Goal: Obtain resource: Obtain resource

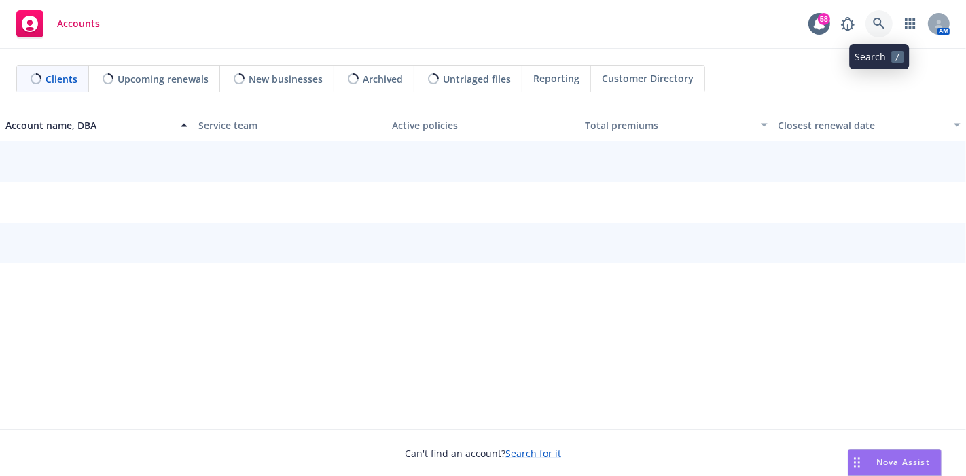
click at [883, 22] on icon at bounding box center [879, 24] width 12 height 12
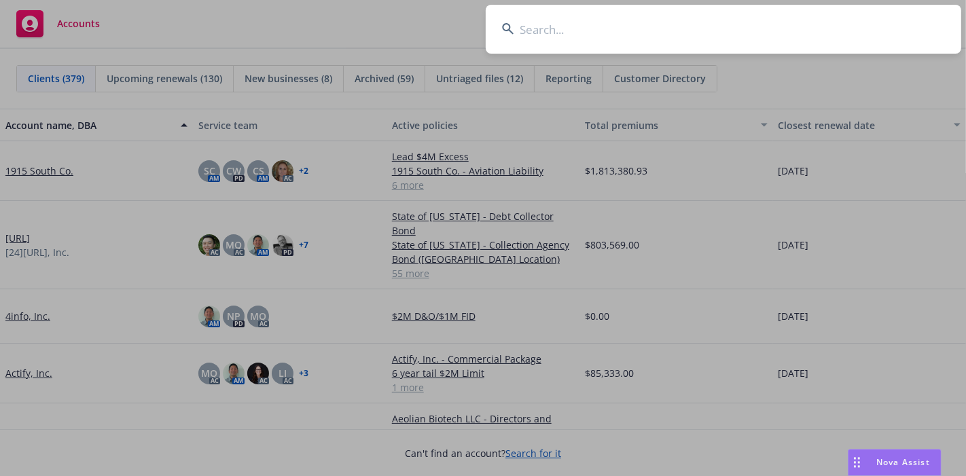
click at [675, 26] on input at bounding box center [724, 29] width 476 height 49
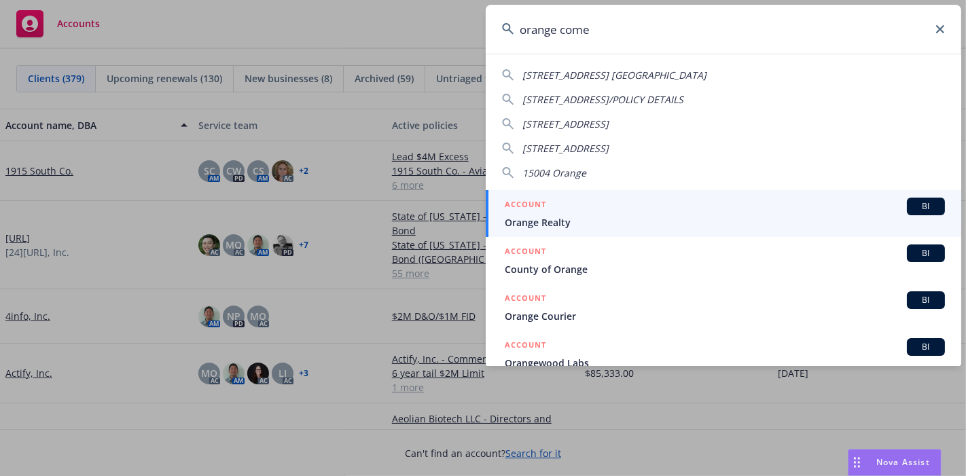
type input "orange comet"
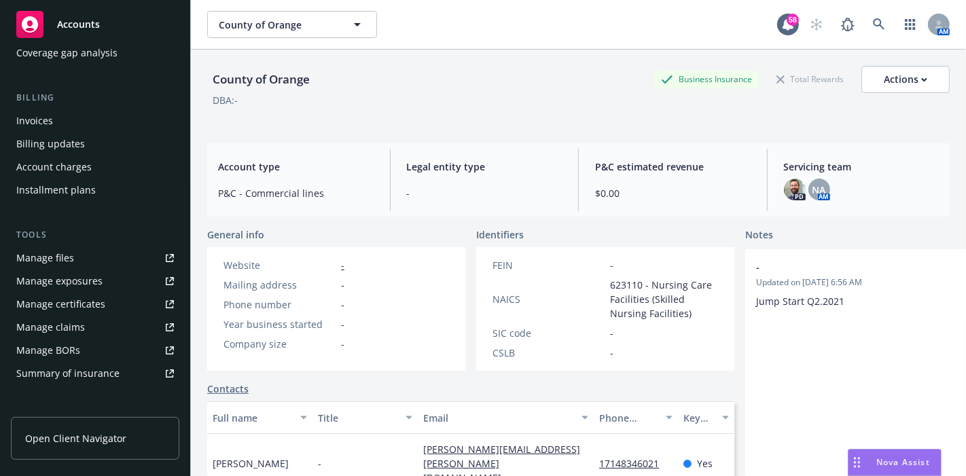
scroll to position [226, 0]
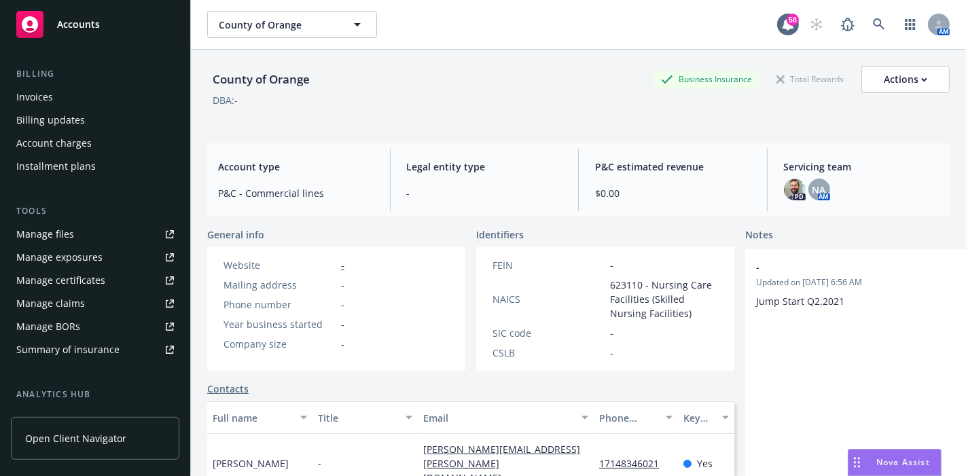
click at [69, 234] on div "Manage files" at bounding box center [45, 235] width 58 height 22
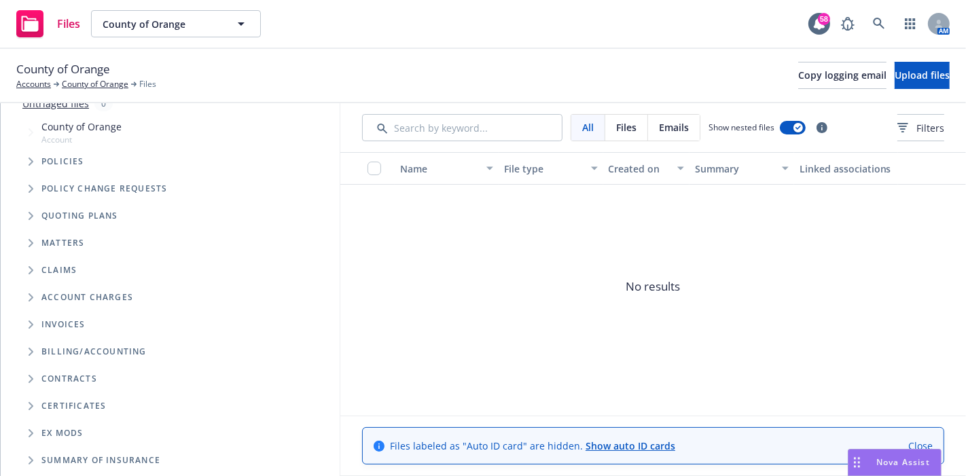
scroll to position [141, 0]
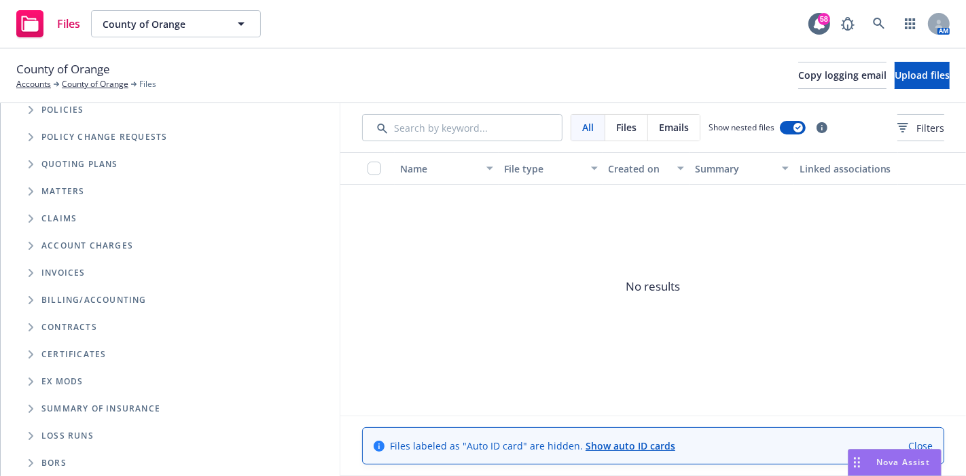
click at [31, 437] on icon "Folder Tree Example" at bounding box center [31, 436] width 5 height 8
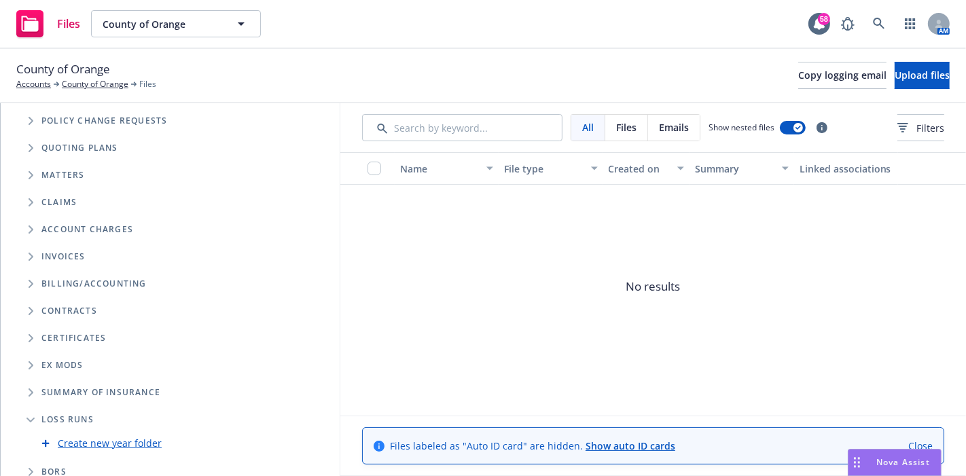
scroll to position [166, 0]
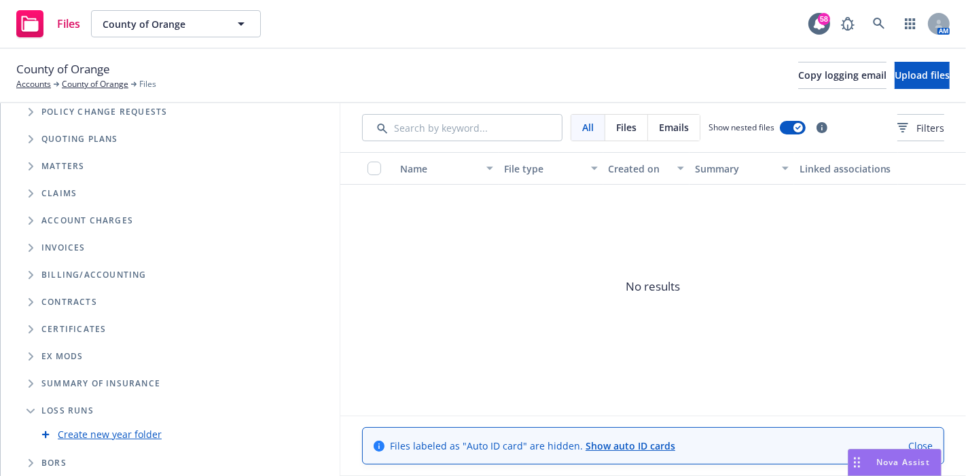
click at [35, 410] on span "Folder Tree Example" at bounding box center [31, 411] width 22 height 22
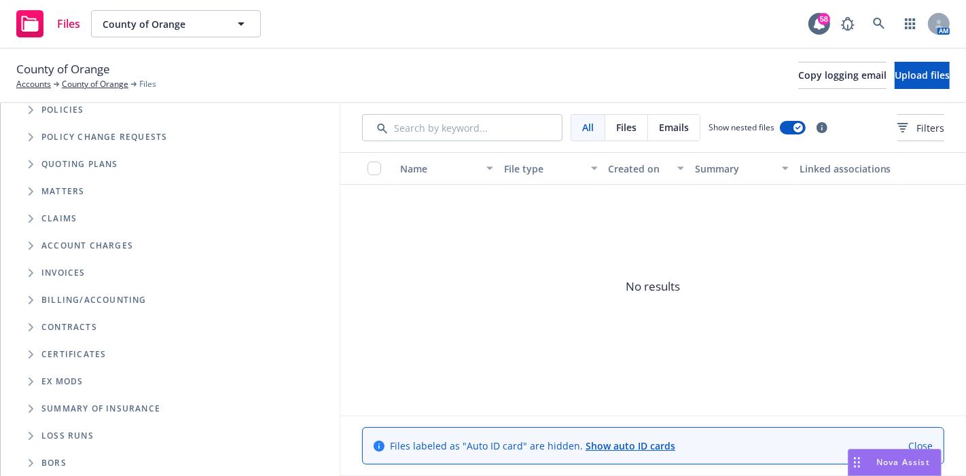
click at [27, 434] on span "Folder Tree Example" at bounding box center [31, 436] width 22 height 22
click at [27, 434] on icon "Folder Tree Example" at bounding box center [30, 436] width 8 height 5
click at [68, 435] on span "Loss Runs" at bounding box center [67, 436] width 52 height 8
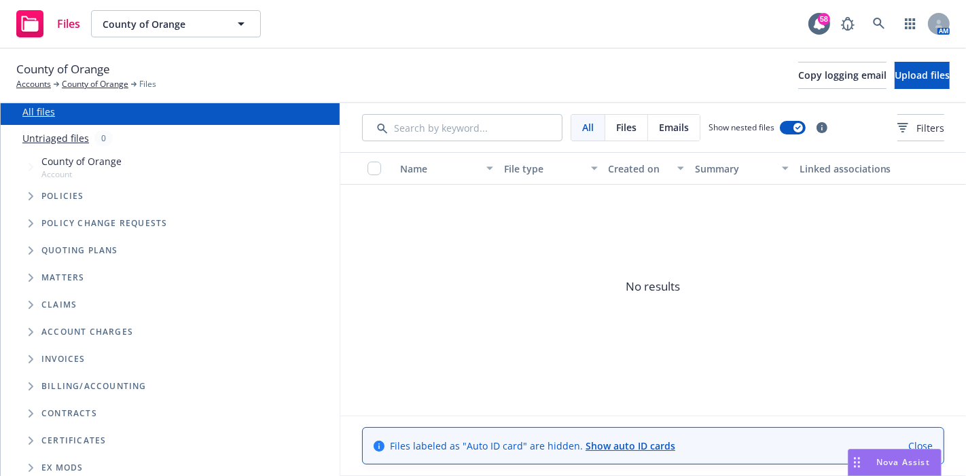
scroll to position [0, 0]
